Goal: Find specific page/section

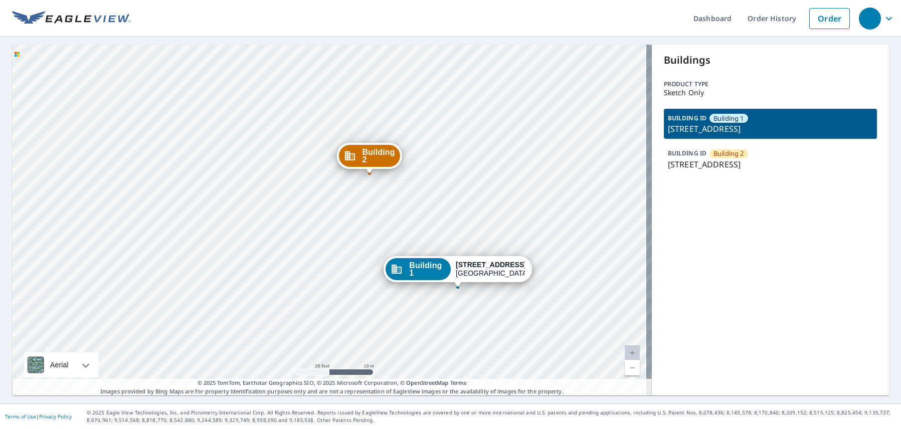
drag, startPoint x: 373, startPoint y: 140, endPoint x: 346, endPoint y: 235, distance: 98.7
click at [346, 235] on div "Building [GEOGRAPHIC_DATA][STREET_ADDRESS] [GEOGRAPHIC_DATA][STREET_ADDRESS]" at bounding box center [332, 220] width 640 height 351
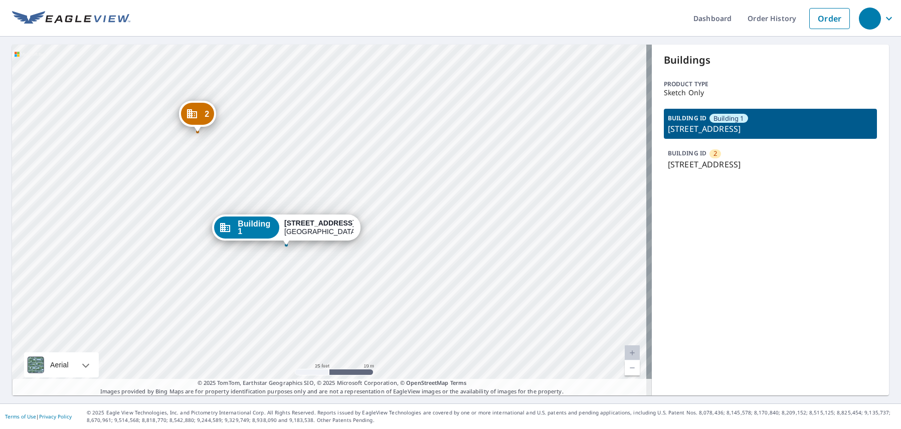
drag, startPoint x: 117, startPoint y: 204, endPoint x: 228, endPoint y: 132, distance: 131.7
click at [225, 132] on div "[GEOGRAPHIC_DATA][STREET_ADDRESS] [GEOGRAPHIC_DATA][STREET_ADDRESS]" at bounding box center [332, 220] width 640 height 351
